Goal: Find specific page/section

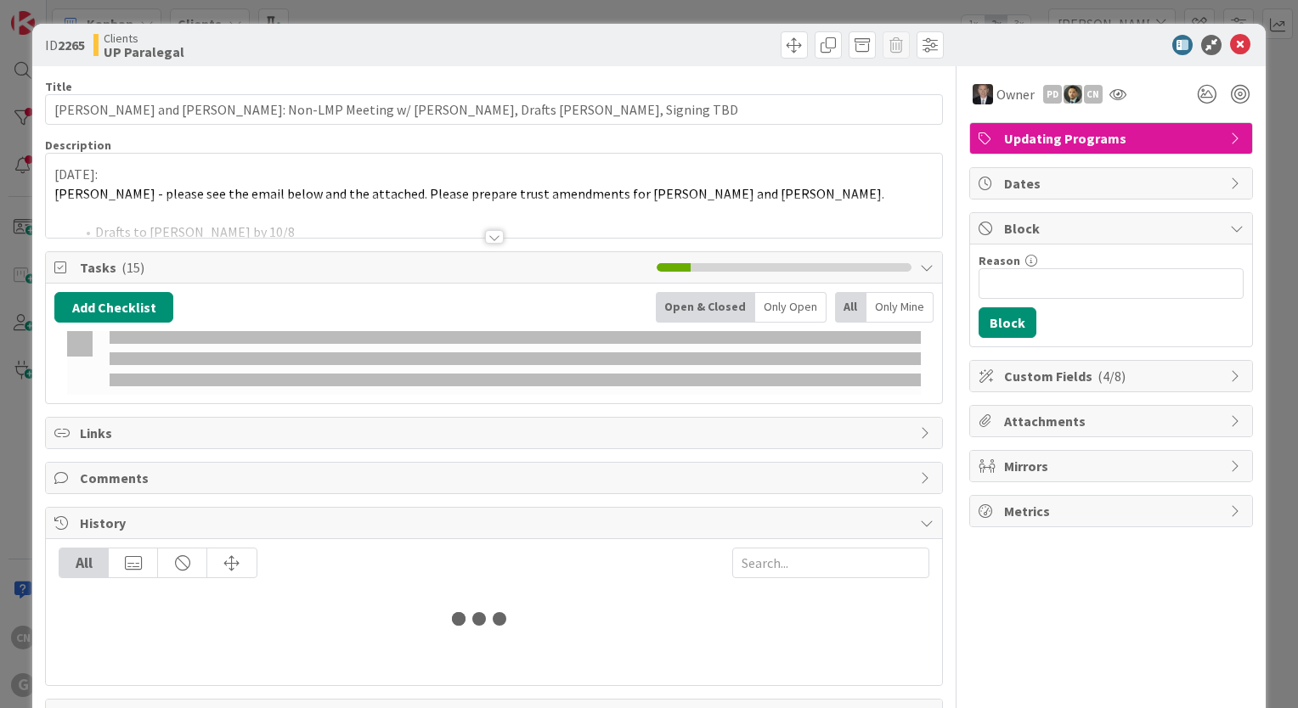
type input "[PERSON_NAME]"
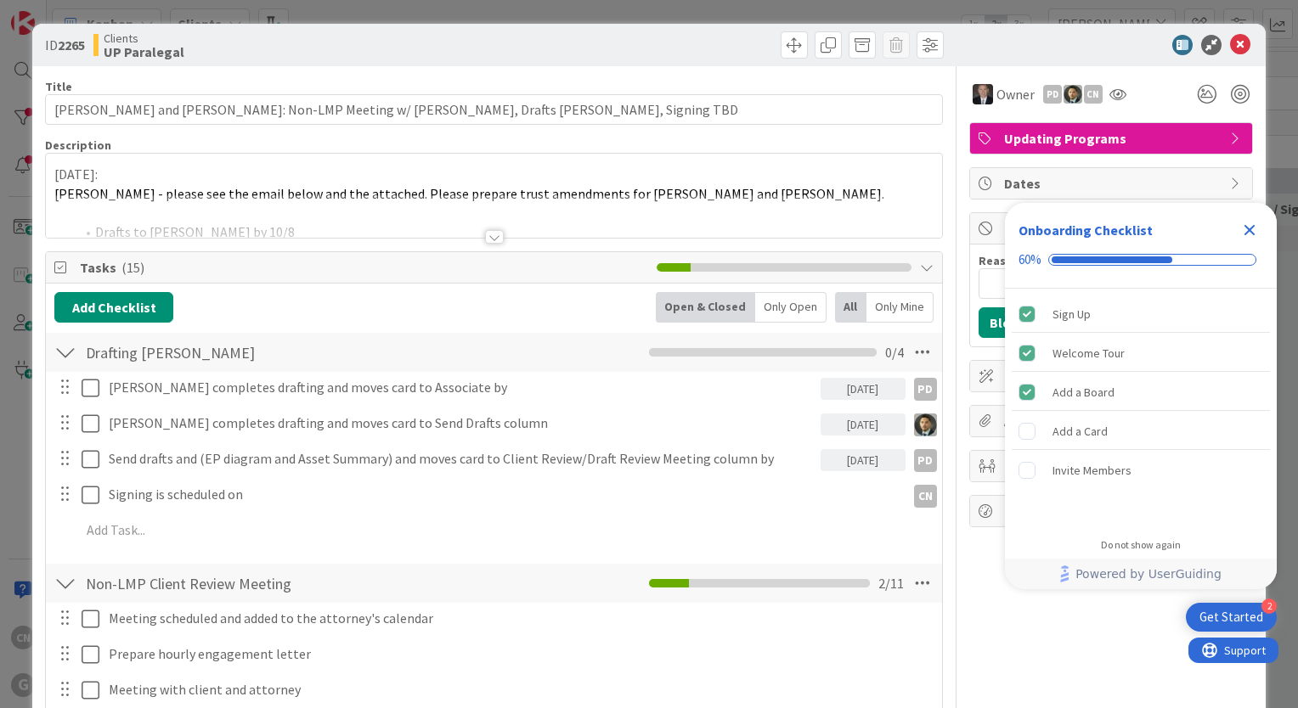
click at [58, 175] on p "[DATE]:" at bounding box center [493, 175] width 879 height 20
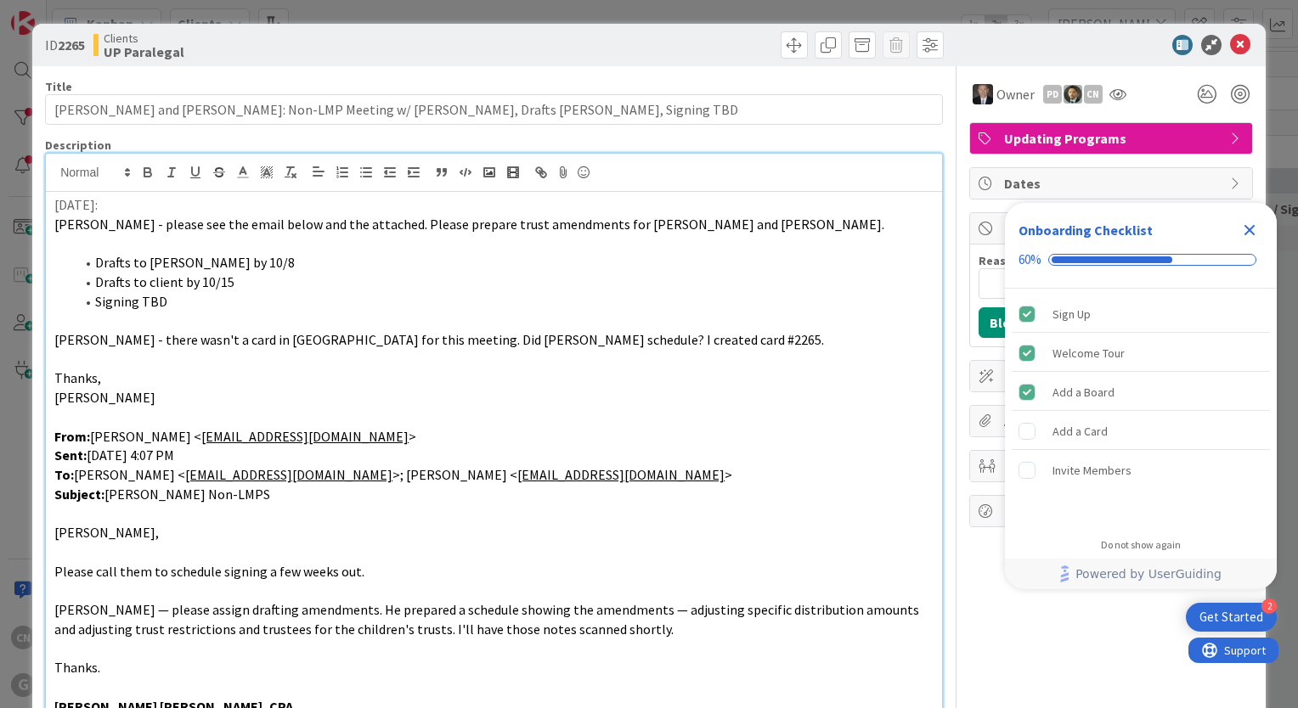
click at [51, 209] on div "[DATE]: [PERSON_NAME] - please see the email below and the attached. Please pre…" at bounding box center [494, 462] width 896 height 541
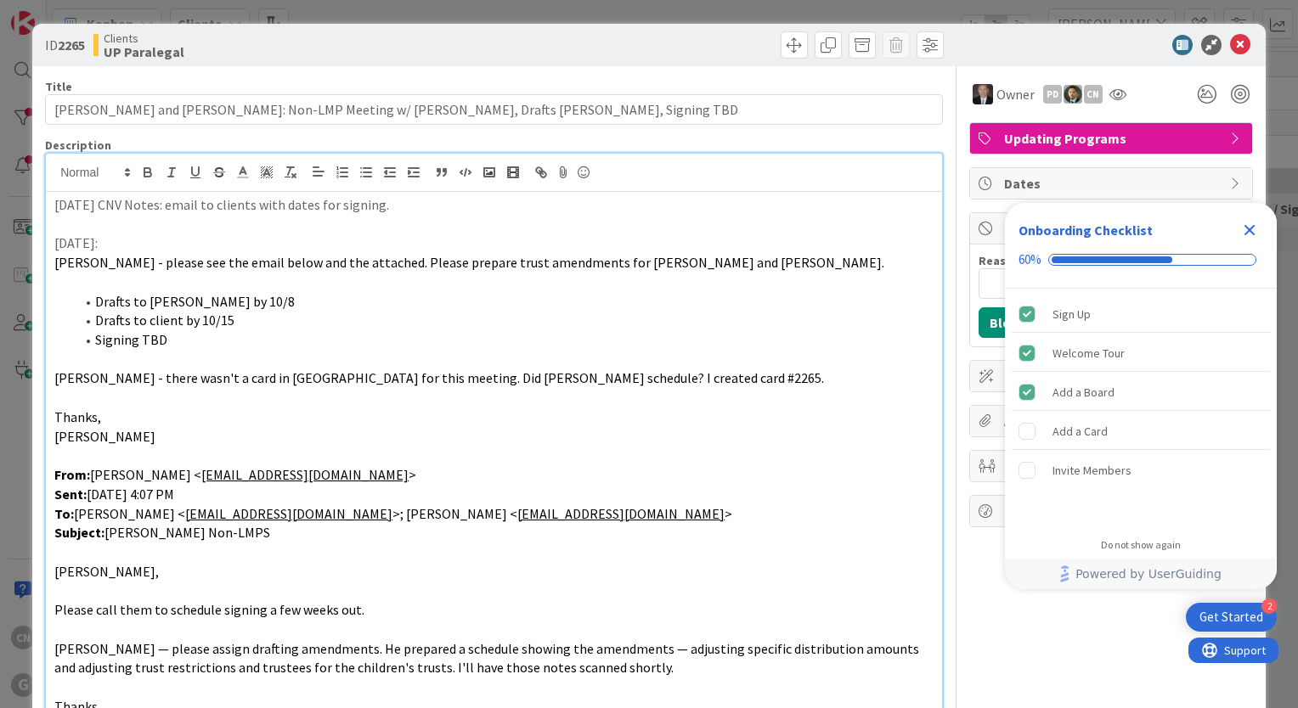
click at [251, 206] on p "[DATE] CNV Notes: email to clients with dates for signing." at bounding box center [493, 205] width 879 height 20
click at [55, 205] on p "[DATE] CNV Notes: email to clients to schedule signing; sent available dates fo…" at bounding box center [493, 205] width 879 height 20
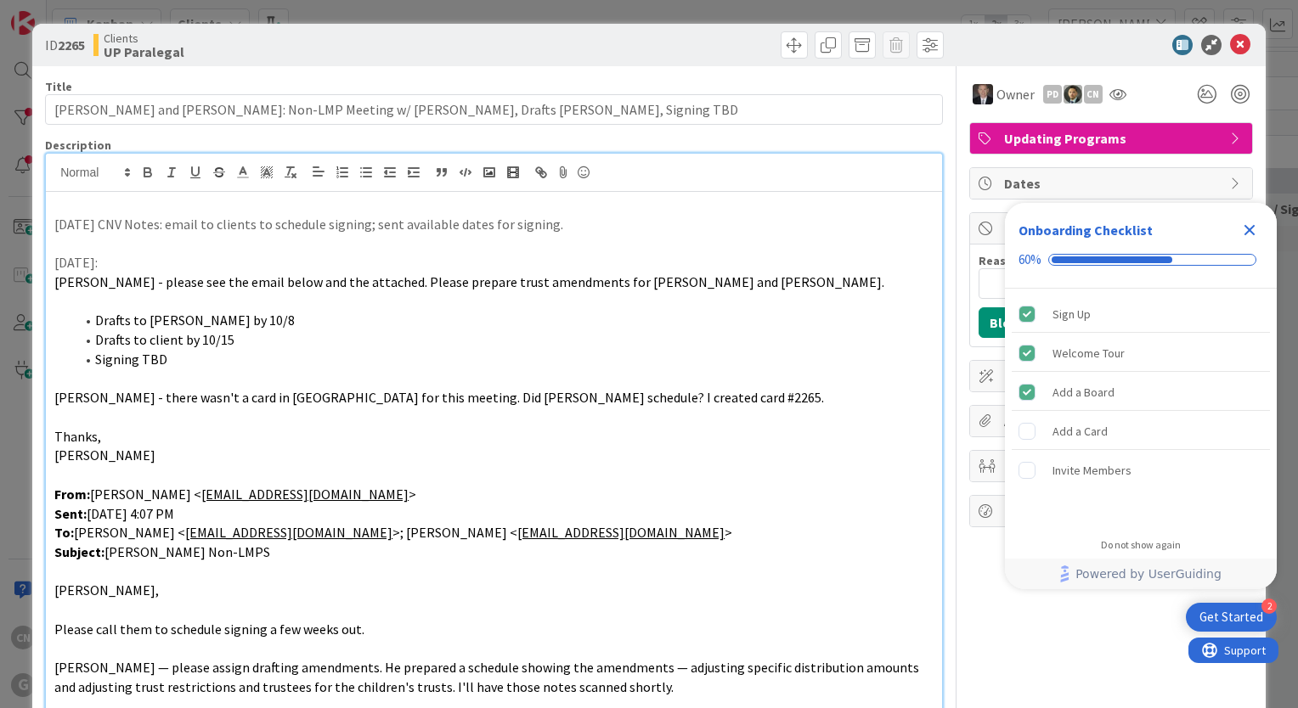
click at [1250, 228] on icon "Close Checklist" at bounding box center [1249, 230] width 11 height 11
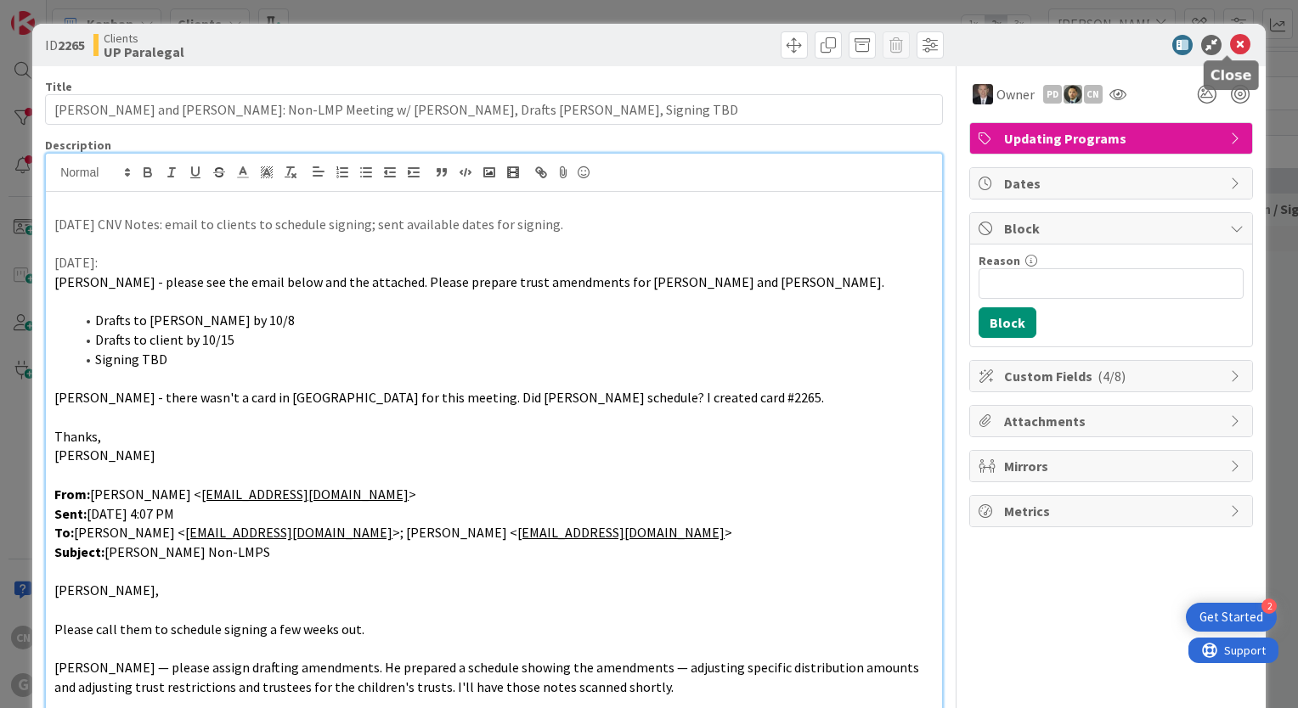
click at [1230, 43] on icon at bounding box center [1240, 45] width 20 height 20
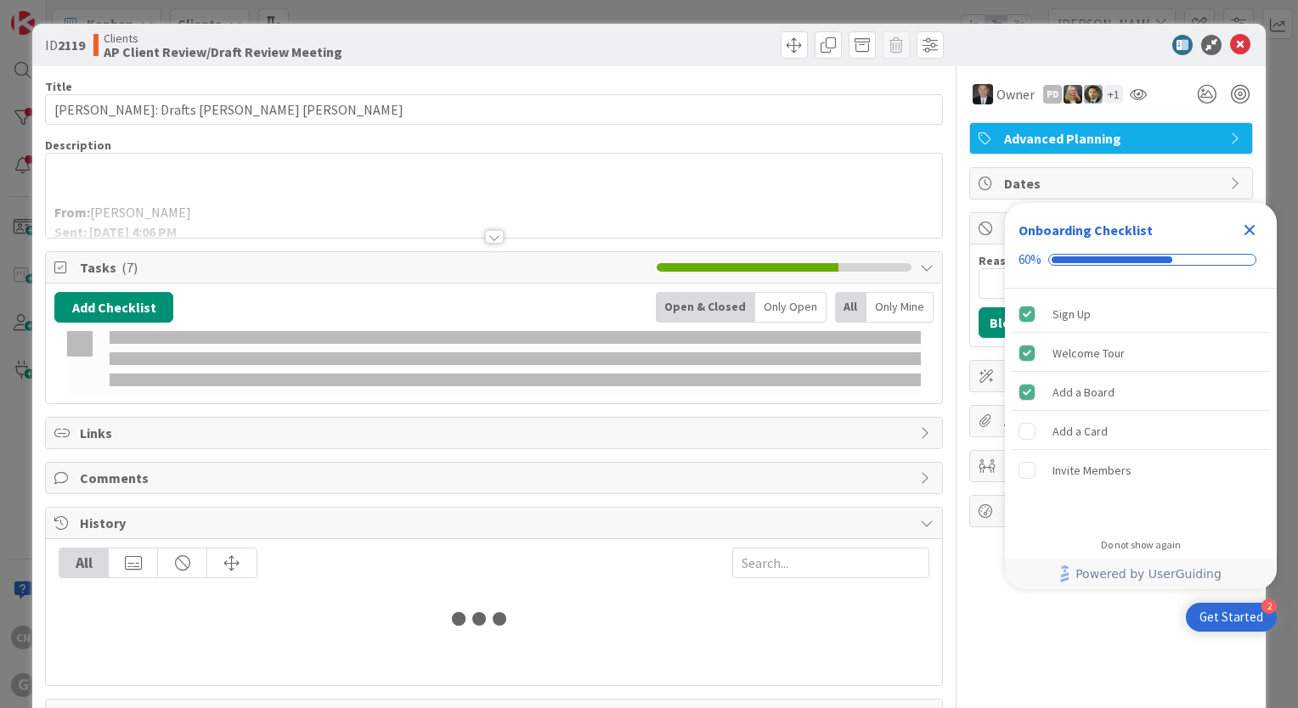
type input "[PERSON_NAME]"
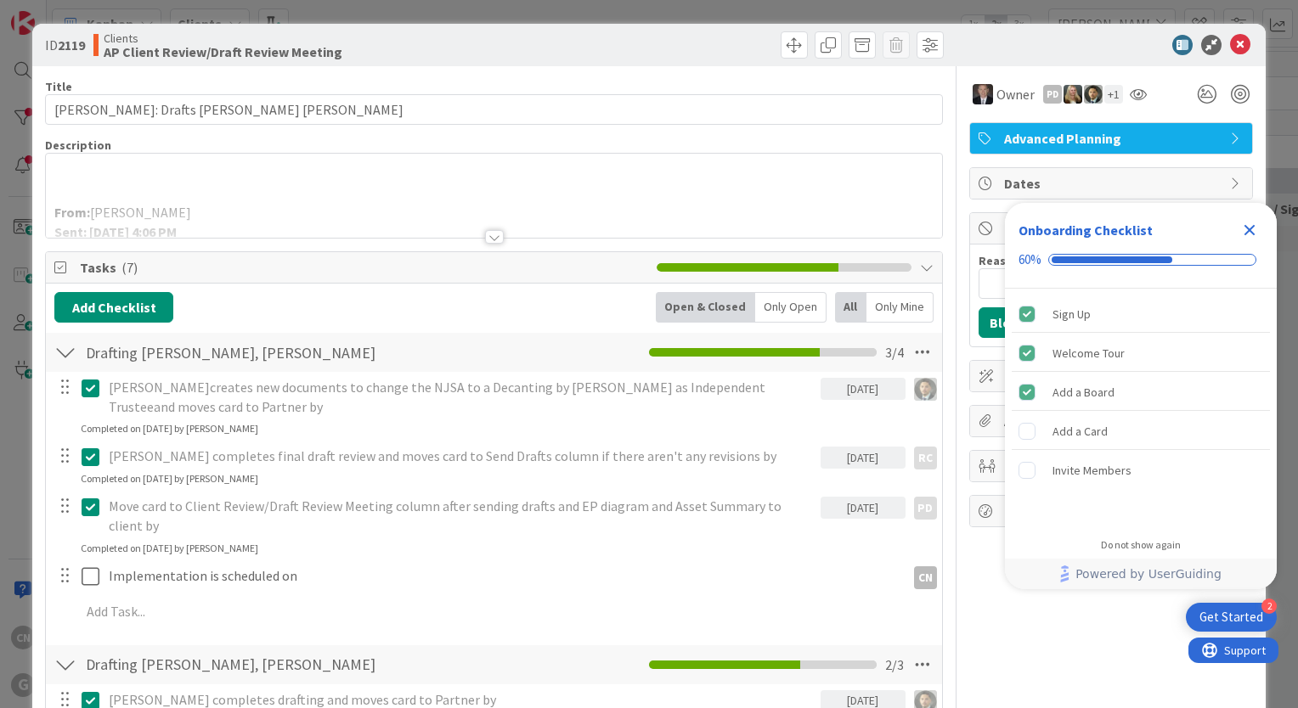
click at [1241, 234] on icon "Close Checklist" at bounding box center [1249, 230] width 20 height 20
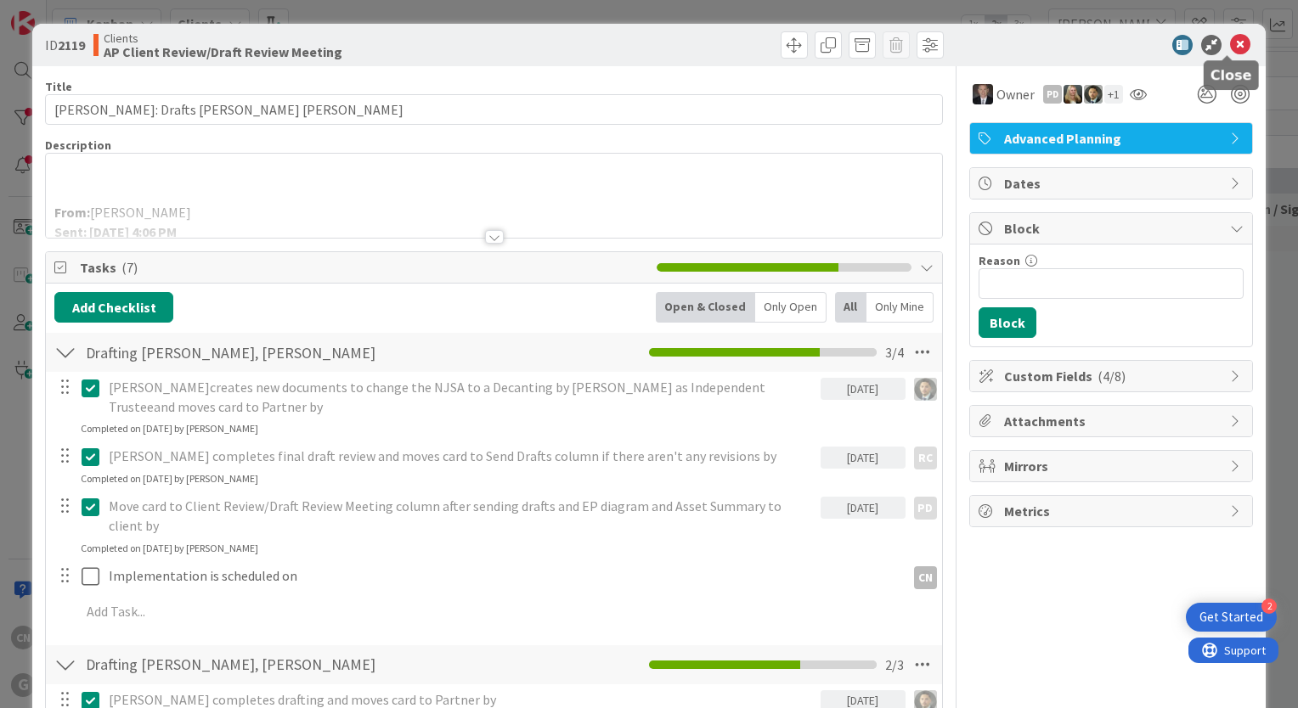
click at [1234, 42] on icon at bounding box center [1240, 45] width 20 height 20
